Goal: Information Seeking & Learning: Check status

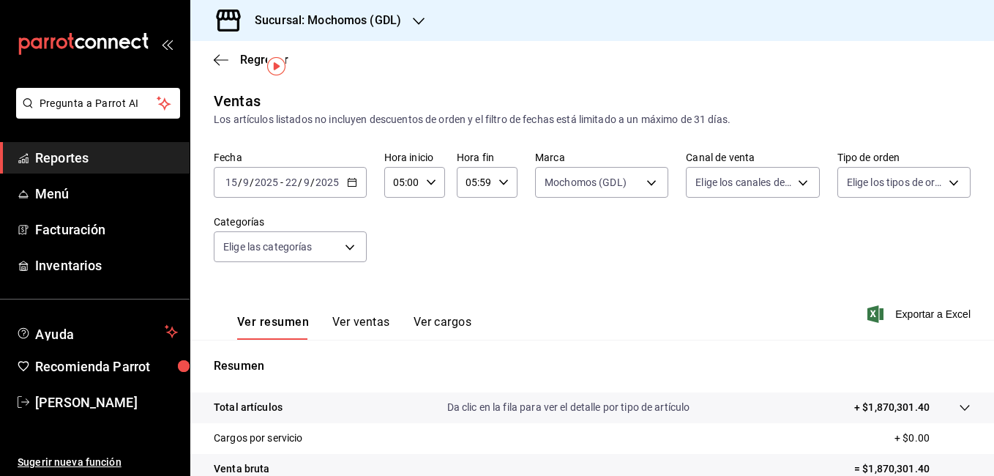
click at [222, 62] on icon "button" at bounding box center [221, 59] width 15 height 13
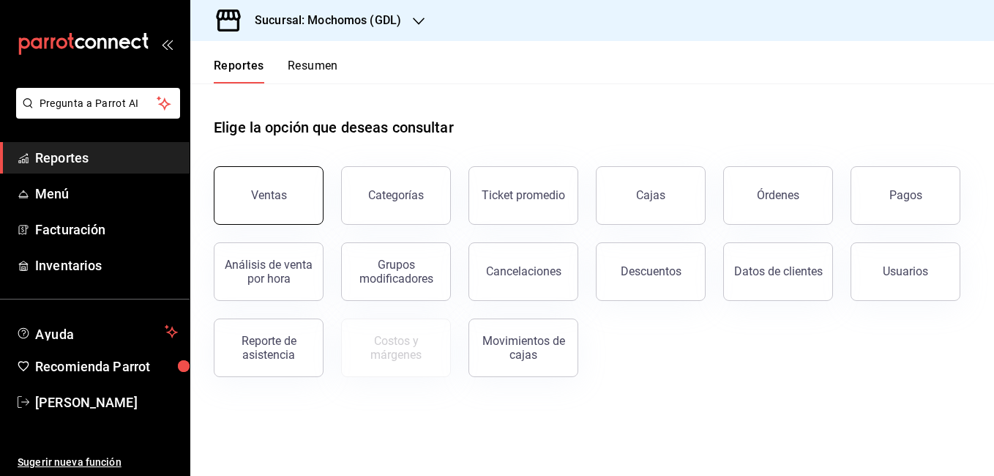
click at [292, 201] on button "Ventas" at bounding box center [269, 195] width 110 height 59
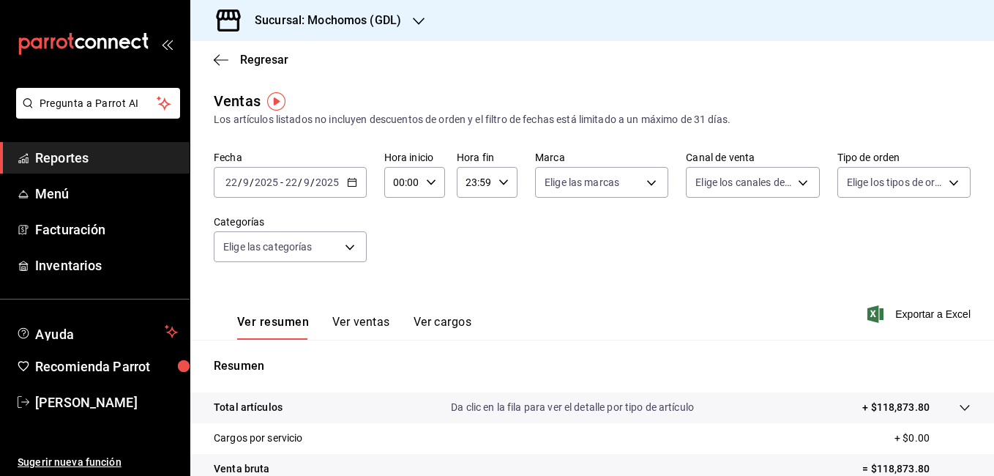
click at [353, 187] on \(Stroke\) "button" at bounding box center [352, 183] width 9 height 8
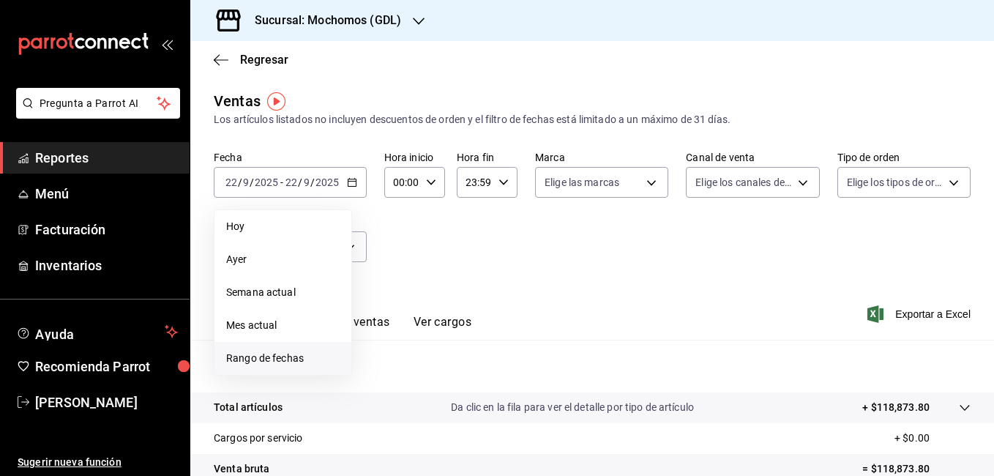
click at [289, 356] on span "Rango de fechas" at bounding box center [282, 358] width 113 height 15
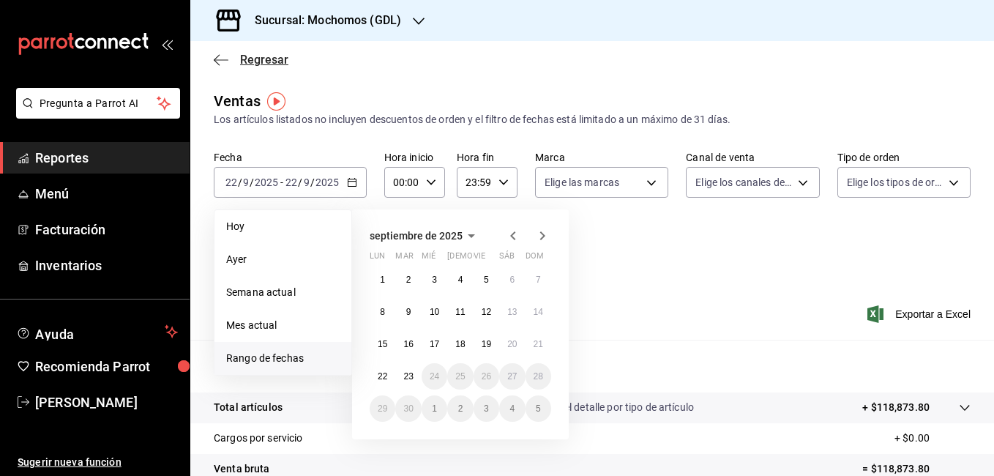
click at [219, 59] on icon "button" at bounding box center [221, 59] width 15 height 1
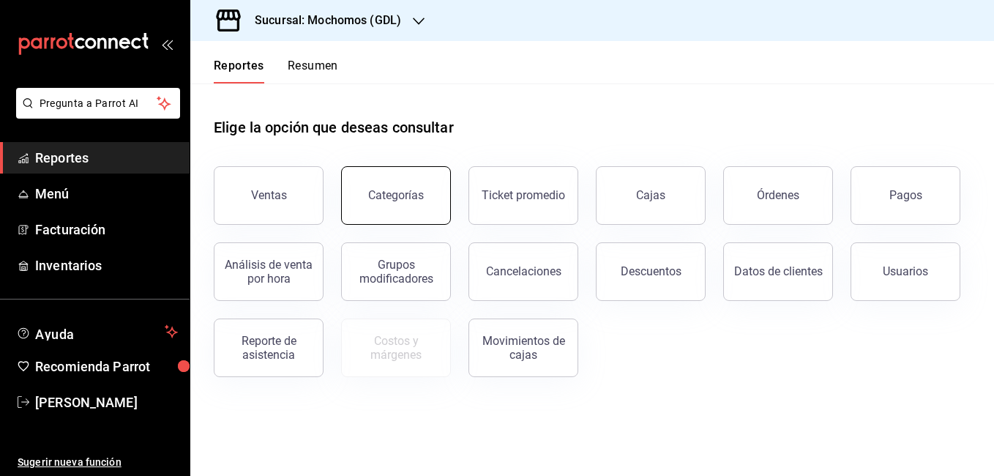
click at [386, 212] on button "Categorías" at bounding box center [396, 195] width 110 height 59
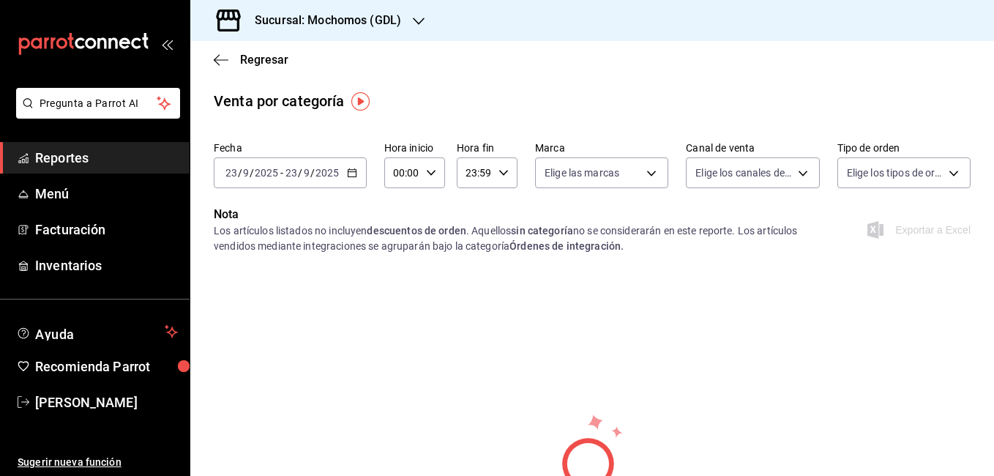
click at [357, 180] on div "[DATE] [DATE] - [DATE] [DATE]" at bounding box center [290, 172] width 153 height 31
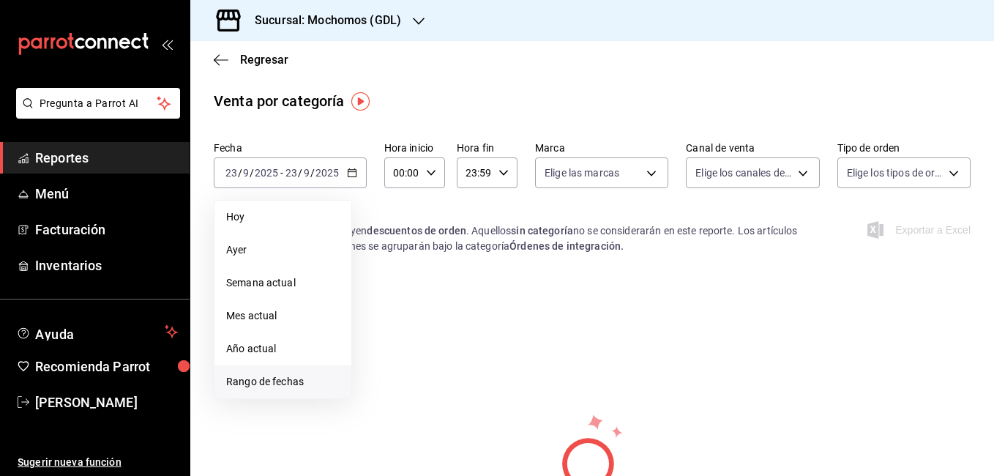
click at [281, 384] on span "Rango de fechas" at bounding box center [282, 381] width 113 height 15
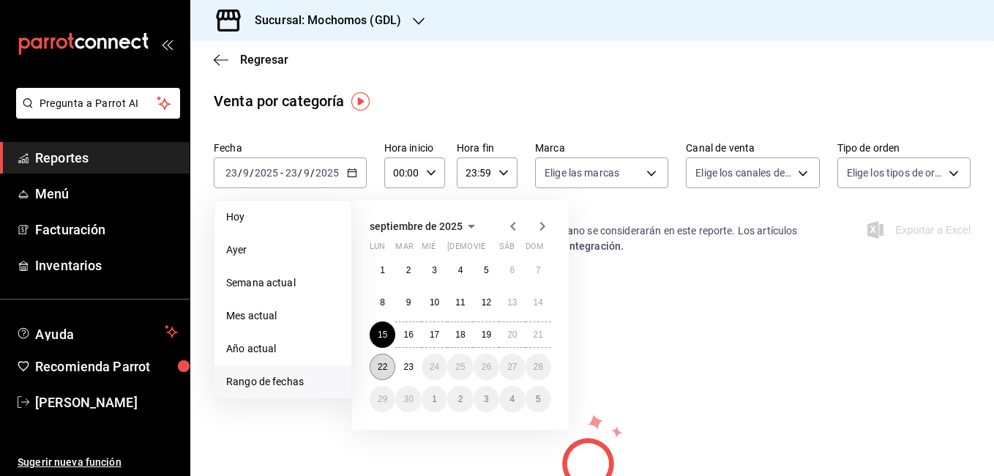
click at [380, 368] on abbr "22" at bounding box center [383, 367] width 10 height 10
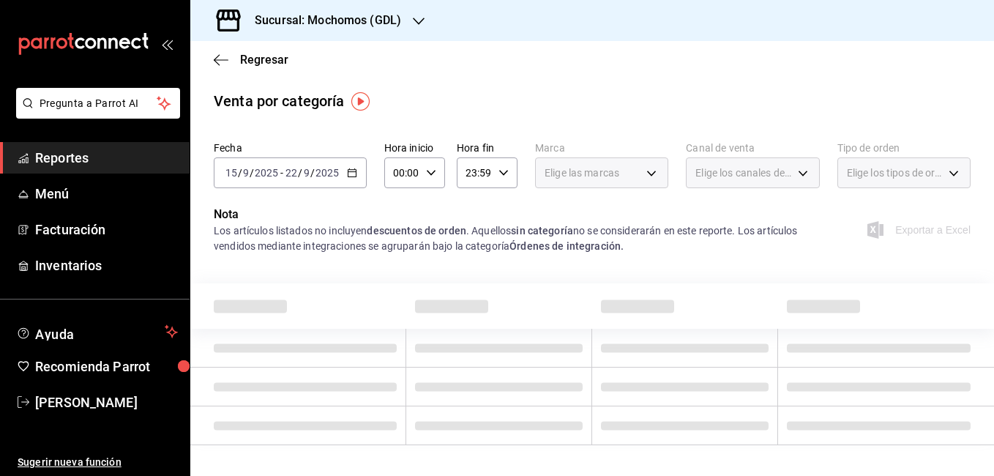
click at [434, 162] on div "00:00 Hora inicio" at bounding box center [414, 172] width 61 height 31
click at [389, 289] on button "02" at bounding box center [398, 280] width 24 height 29
type input "02:00"
click at [399, 277] on button "05" at bounding box center [398, 268] width 24 height 29
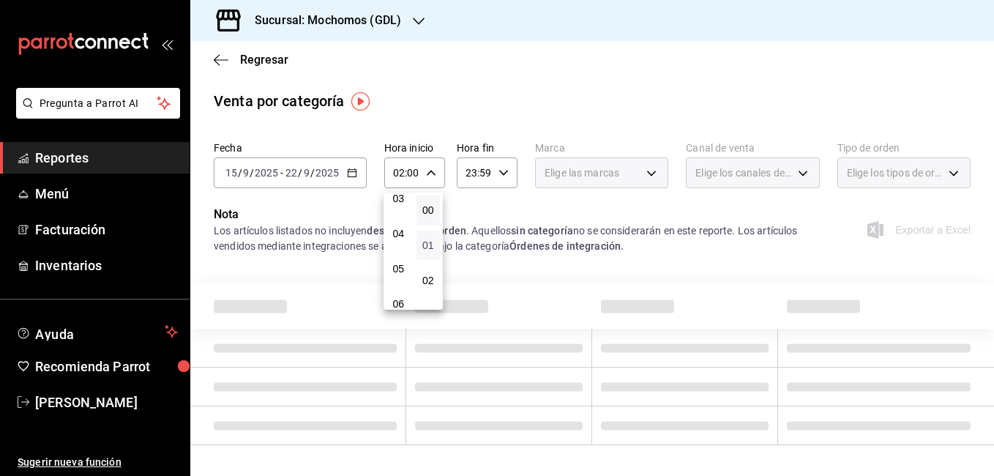
type input "05:00"
click at [498, 167] on div at bounding box center [497, 238] width 994 height 476
click at [499, 173] on \(Stroke\) "button" at bounding box center [503, 172] width 9 height 5
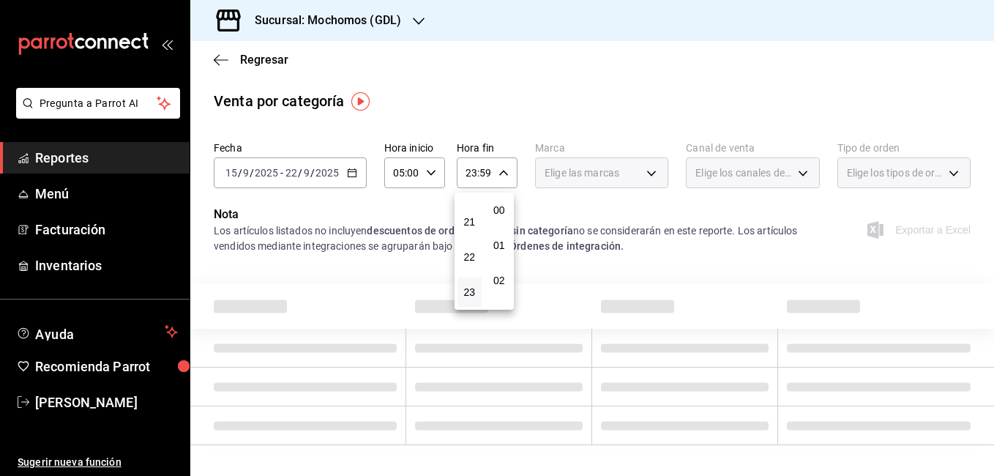
scroll to position [1991, 0]
click at [466, 260] on span "22" at bounding box center [469, 257] width 7 height 12
type input "22:59"
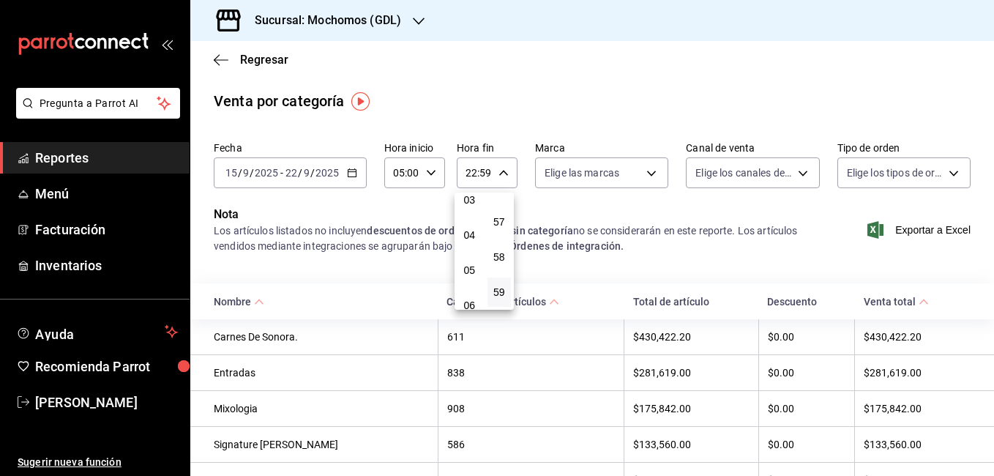
scroll to position [117, 0]
click at [464, 260] on button "05" at bounding box center [469, 268] width 24 height 29
type input "05:59"
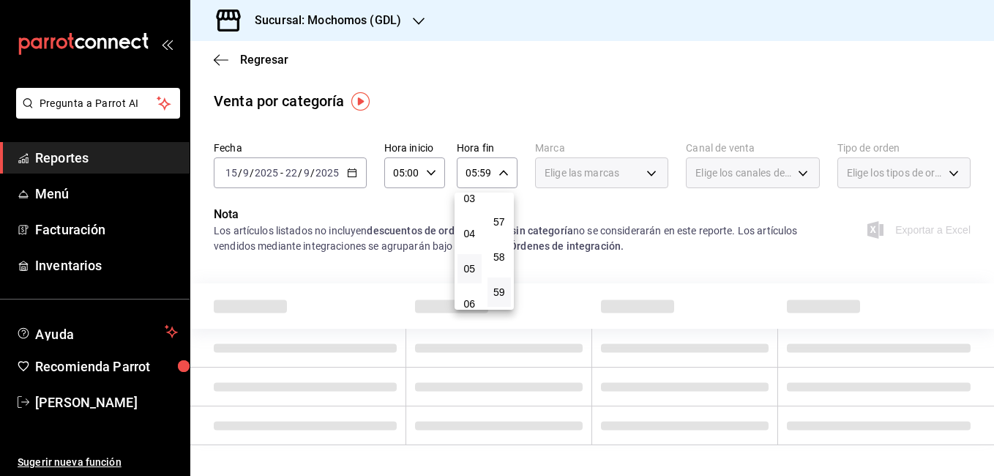
click at [648, 180] on div at bounding box center [497, 238] width 994 height 476
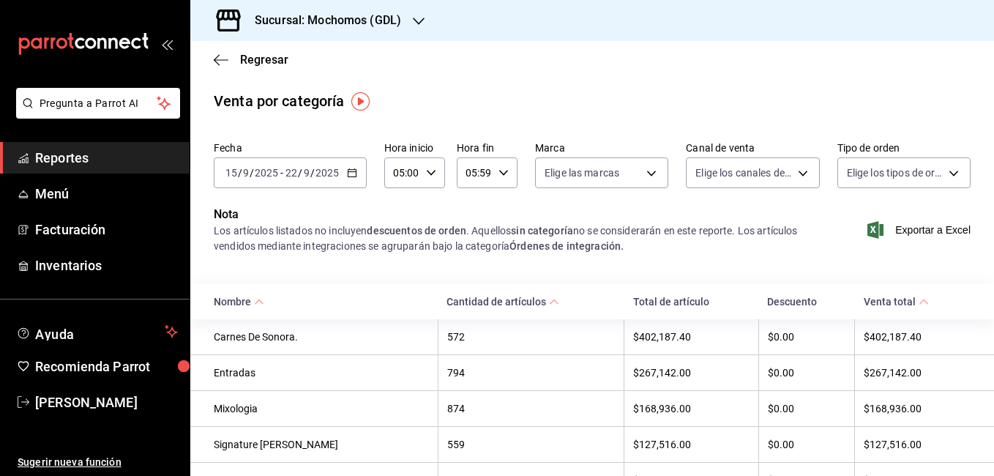
click at [647, 178] on div "00 01 02 03 04 05 06 07 08 09 10 11 12 13 14 15 16 17 18 19 20 21 22 23 00 01 0…" at bounding box center [497, 239] width 994 height 471
click at [647, 178] on body "Pregunta a Parrot AI Reportes Menú Facturación Inventarios Ayuda Recomienda Par…" at bounding box center [497, 238] width 994 height 476
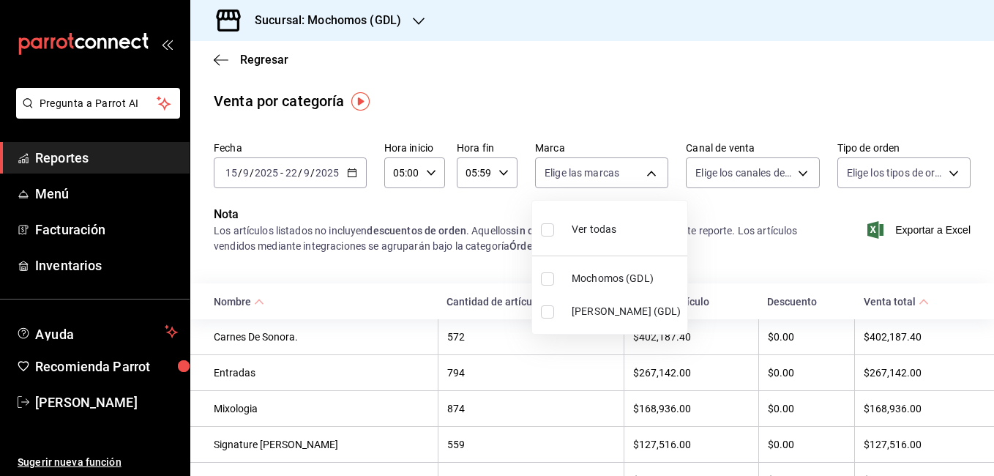
click at [609, 282] on span "Mochomos (GDL)" at bounding box center [627, 278] width 110 height 15
type input "36c25d4a-7cb0-456c-a434-e981d54830bc"
checkbox input "true"
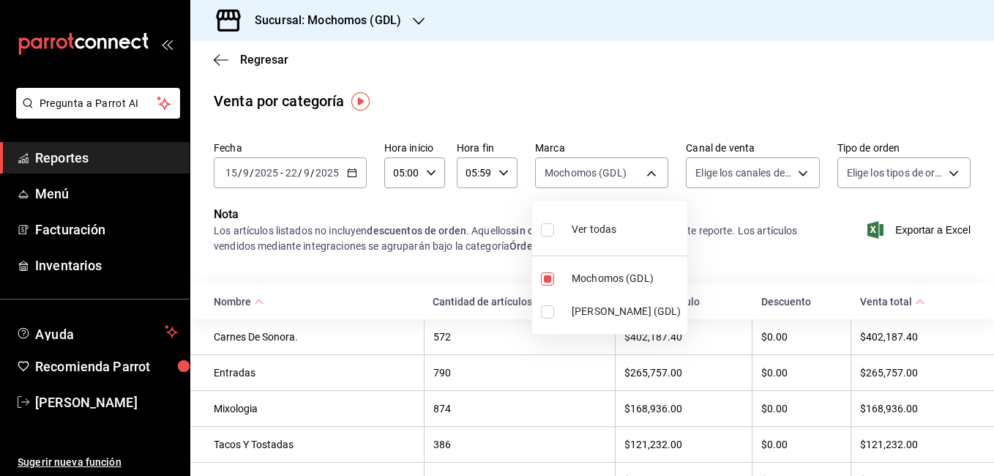
drag, startPoint x: 993, startPoint y: 113, endPoint x: 989, endPoint y: 133, distance: 20.8
click at [989, 133] on div at bounding box center [497, 238] width 994 height 476
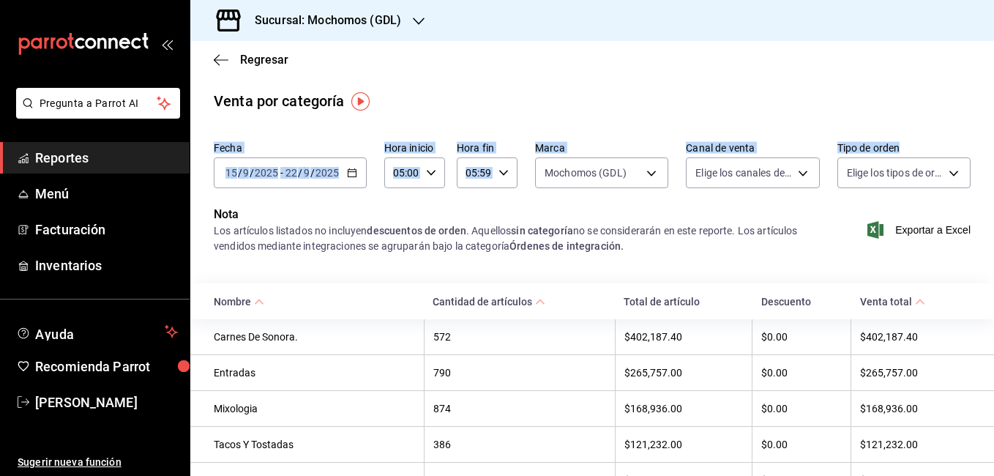
drag, startPoint x: 989, startPoint y: 105, endPoint x: 996, endPoint y: 160, distance: 56.0
click at [883, 109] on div "Venta por categoría" at bounding box center [592, 101] width 804 height 22
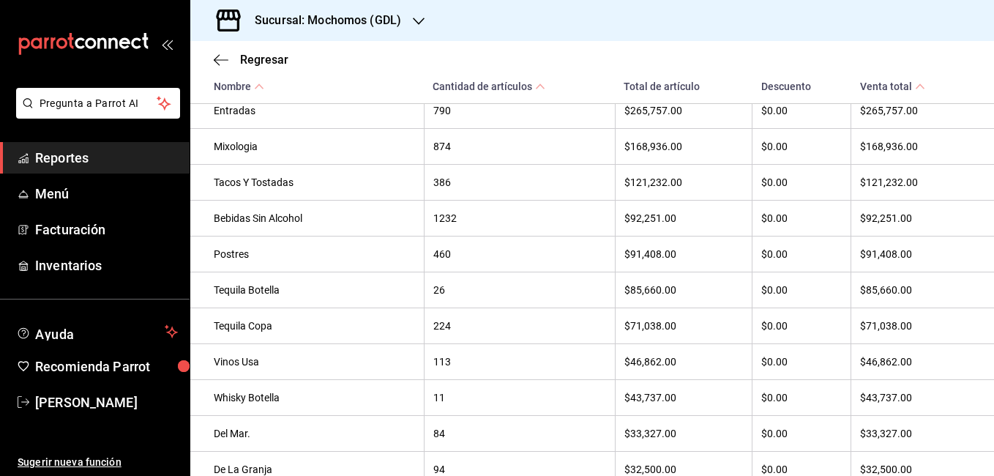
scroll to position [191, 0]
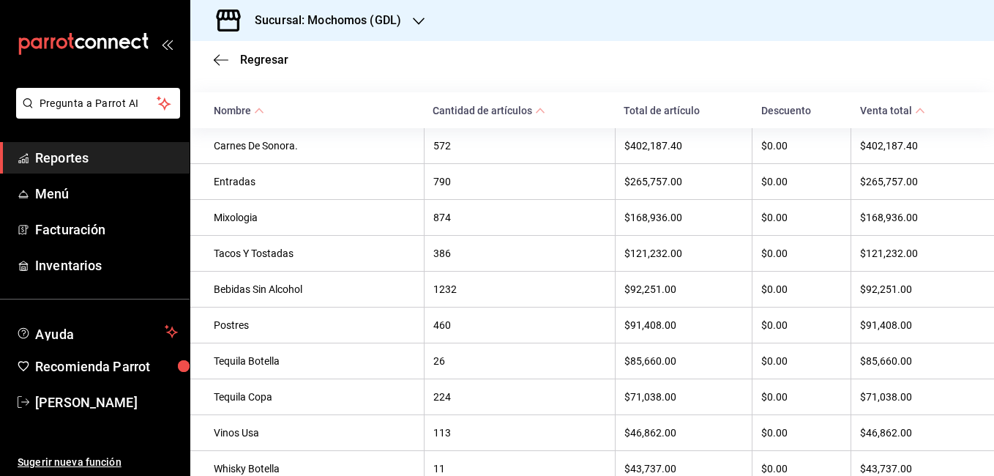
click at [435, 218] on div "874" at bounding box center [519, 218] width 173 height 12
click at [652, 223] on div "$168,936.00" at bounding box center [683, 218] width 119 height 12
copy div "168,936.00"
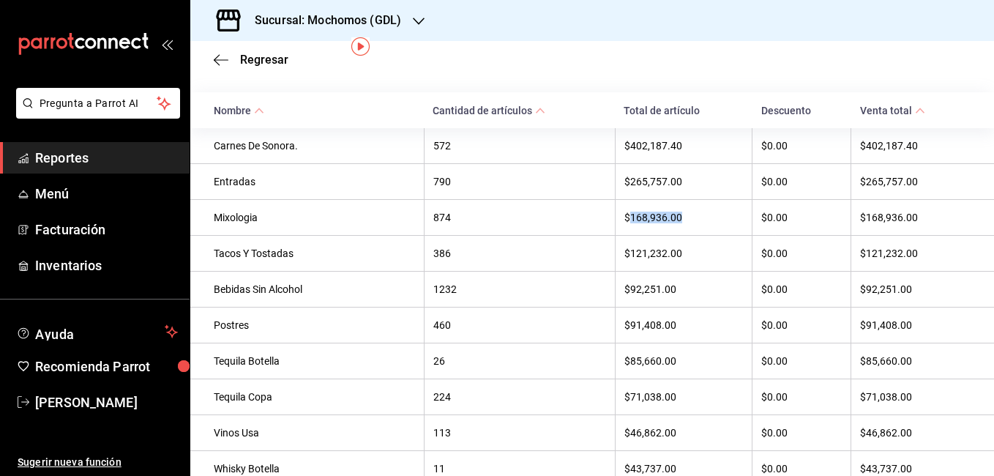
scroll to position [0, 0]
